Goal: Information Seeking & Learning: Compare options

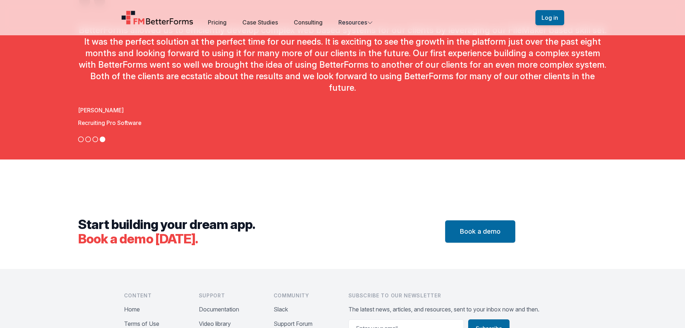
scroll to position [2253, 0]
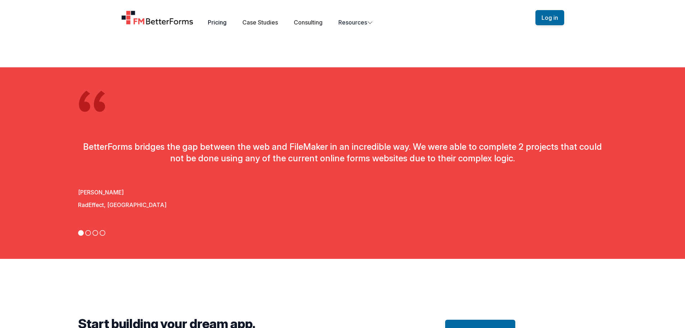
click at [219, 24] on link "Pricing" at bounding box center [217, 22] width 19 height 7
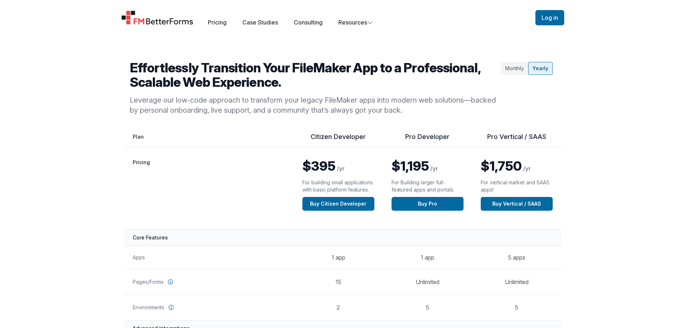
click at [517, 67] on div "Monthly" at bounding box center [514, 68] width 27 height 13
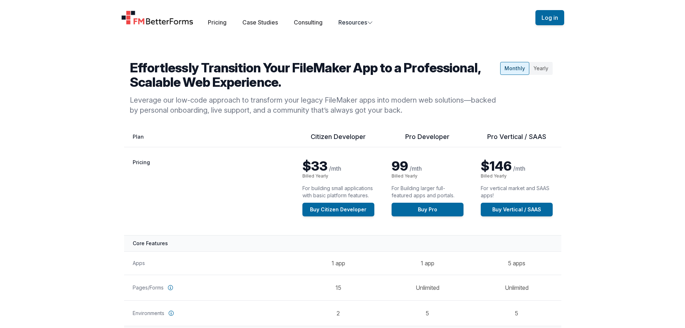
click at [547, 67] on div "Yearly" at bounding box center [541, 68] width 23 height 13
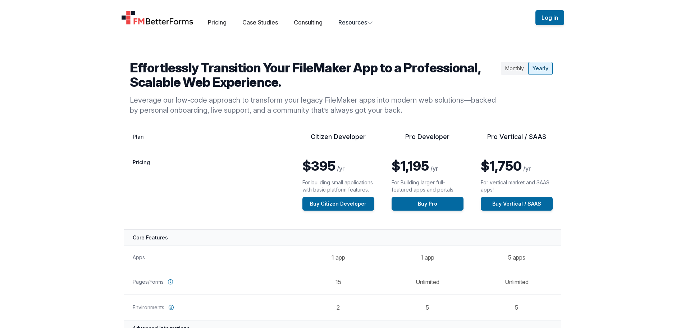
click at [514, 68] on div "Monthly" at bounding box center [514, 68] width 27 height 13
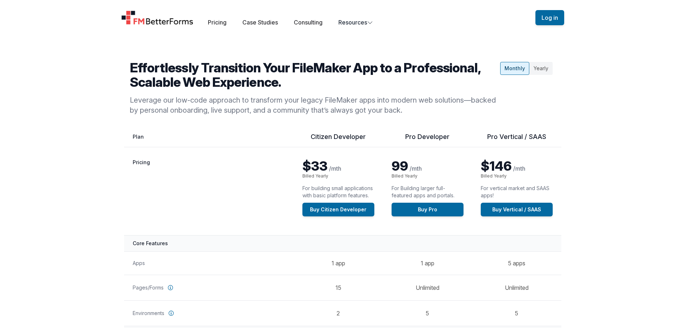
click at [528, 68] on div "Monthly" at bounding box center [514, 68] width 29 height 13
drag, startPoint x: 532, startPoint y: 67, endPoint x: 529, endPoint y: 64, distance: 3.9
click at [532, 66] on div "Yearly" at bounding box center [541, 68] width 23 height 13
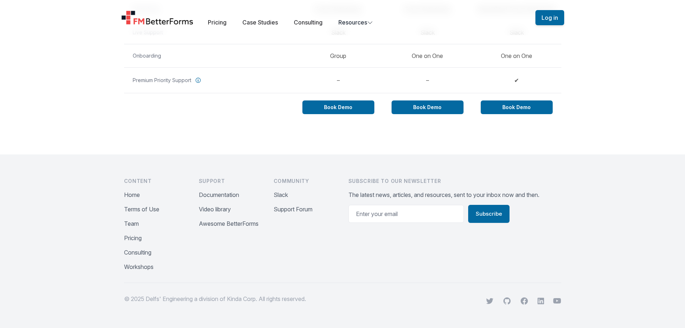
scroll to position [684, 0]
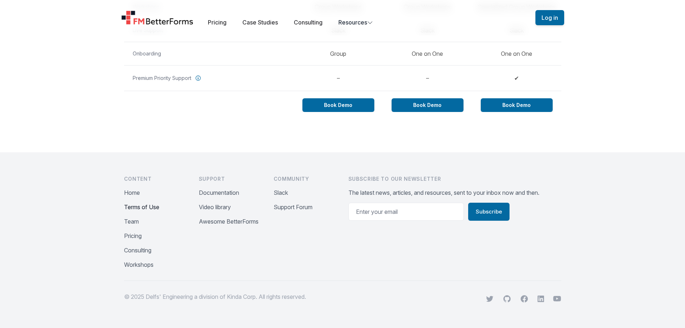
click at [135, 210] on button "Terms of Use" at bounding box center [141, 207] width 35 height 9
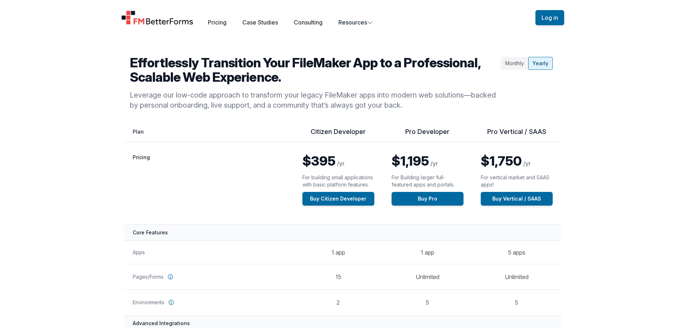
scroll to position [0, 0]
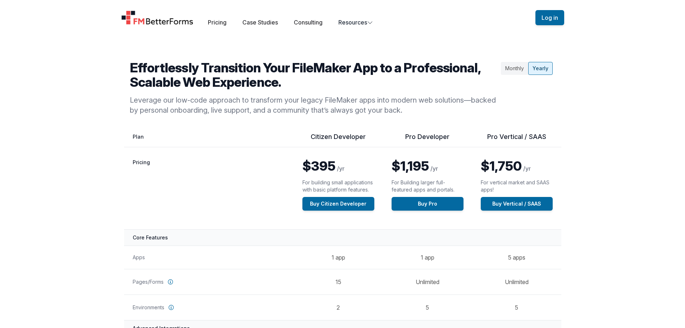
click at [516, 69] on div "Monthly" at bounding box center [514, 68] width 27 height 13
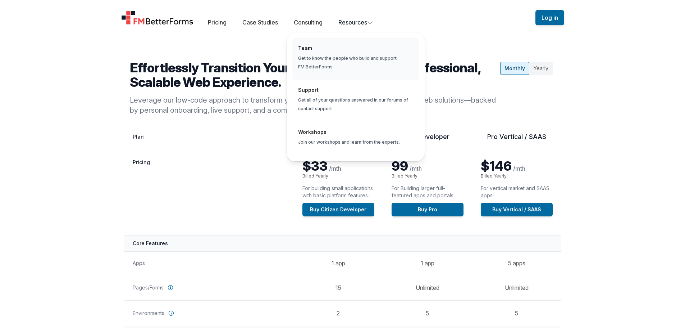
click at [330, 59] on span "Global" at bounding box center [356, 59] width 127 height 42
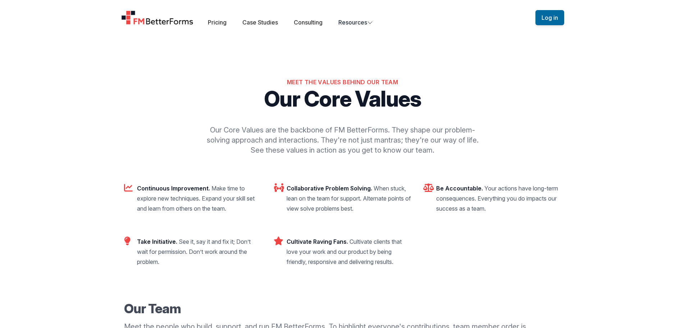
click at [218, 27] on div "Open main menu Pricing Case Studies Consulting Resources Sign Up Log in" at bounding box center [343, 17] width 461 height 35
click at [218, 25] on link "Pricing" at bounding box center [217, 22] width 19 height 7
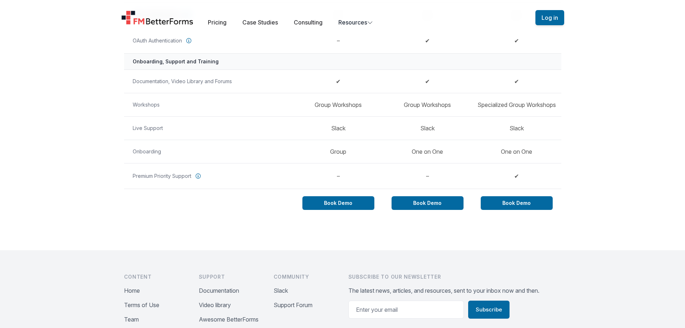
scroll to position [612, 0]
